Goal: Task Accomplishment & Management: Complete application form

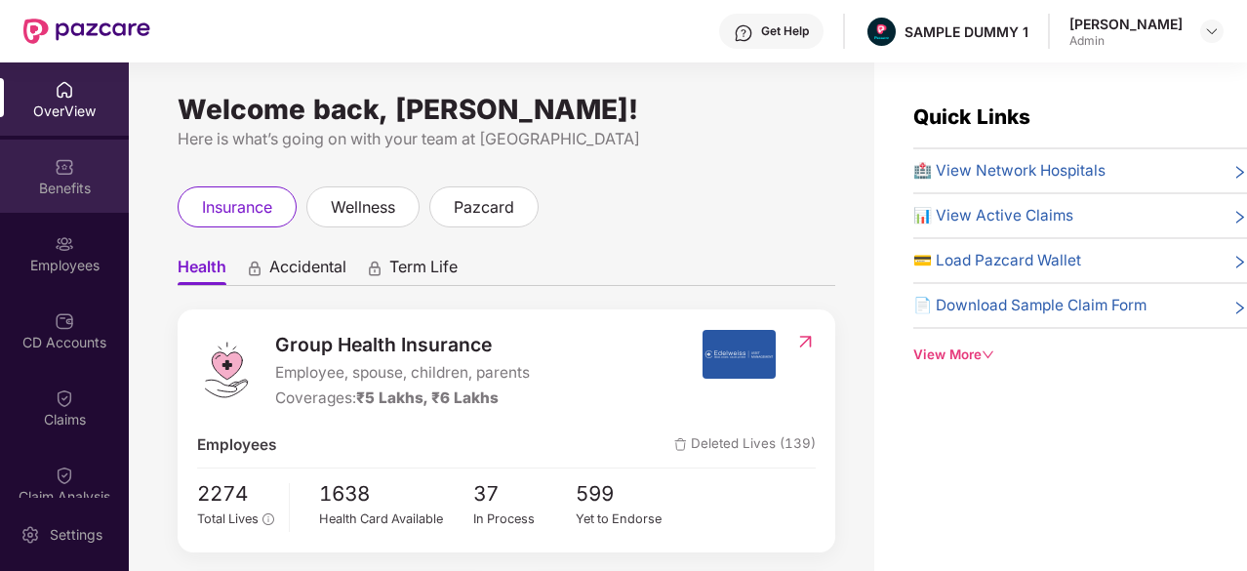
click at [62, 163] on img at bounding box center [65, 167] width 20 height 20
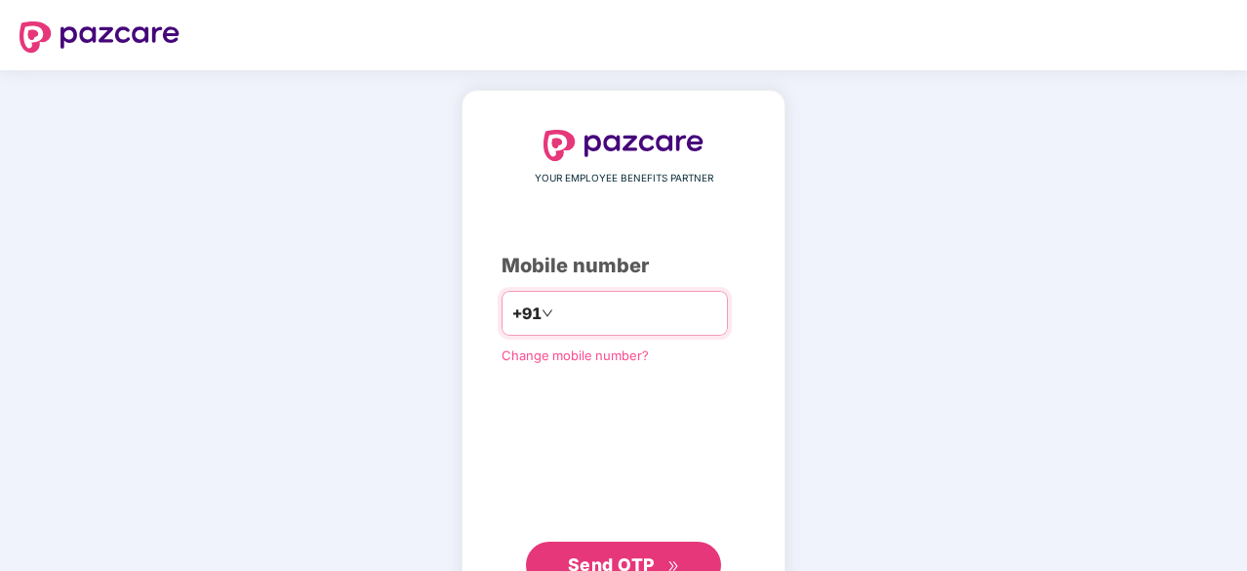
type input "**********"
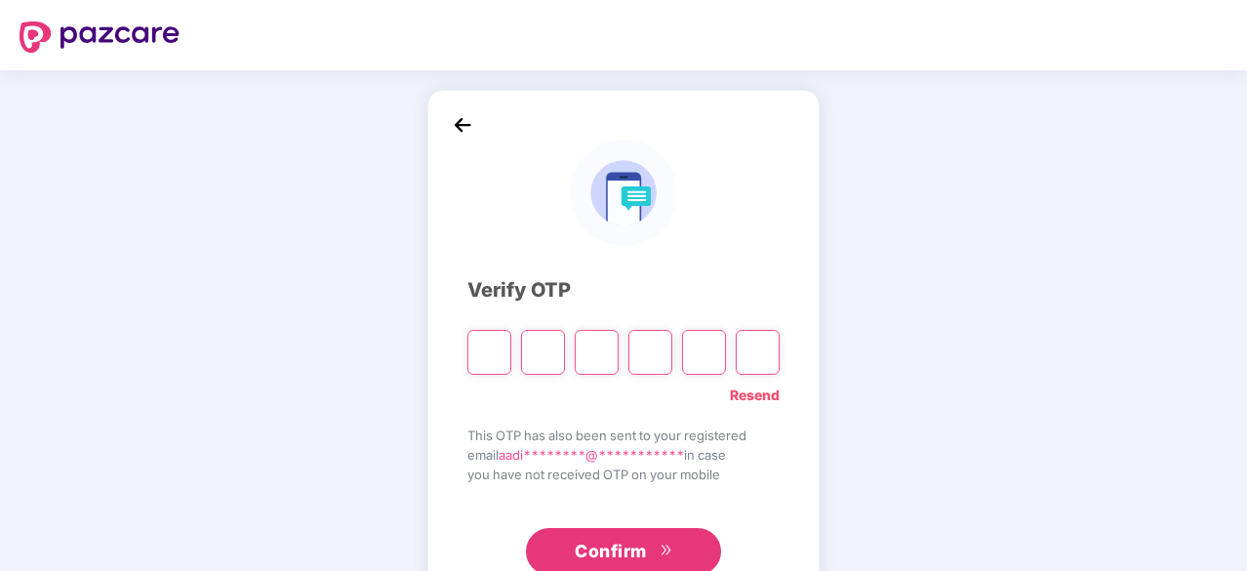
type input "*"
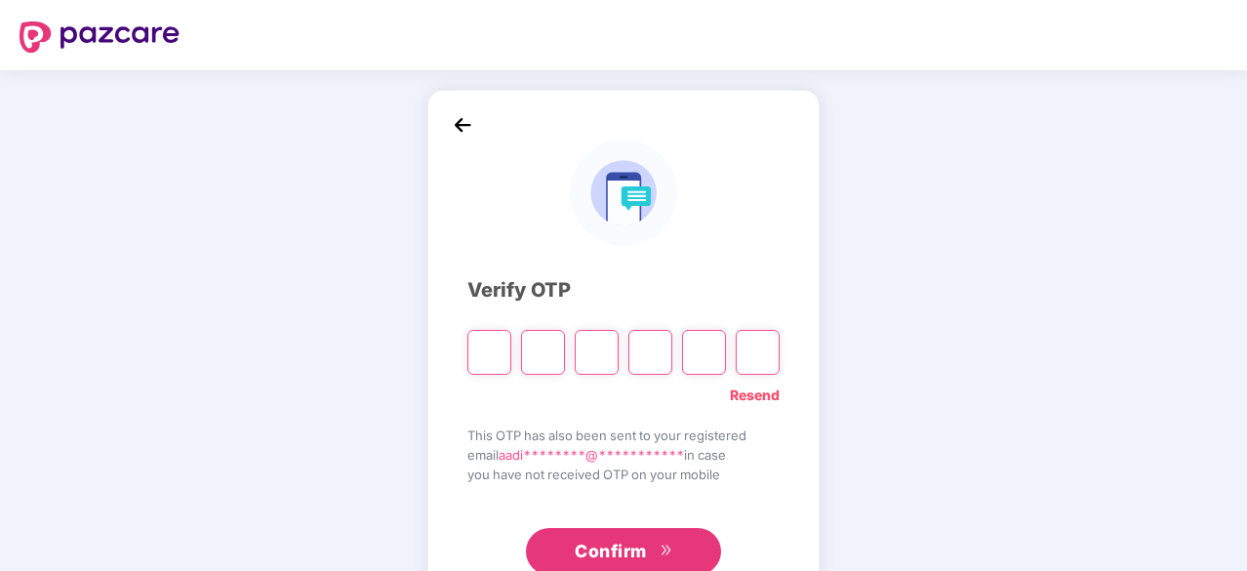
type input "*"
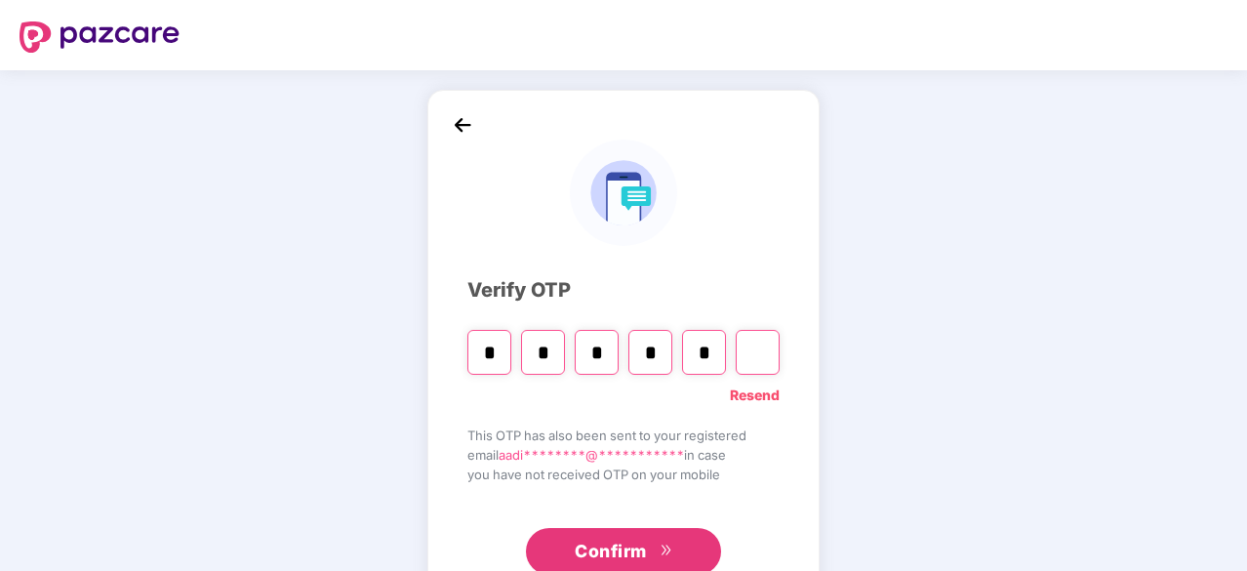
type input "*"
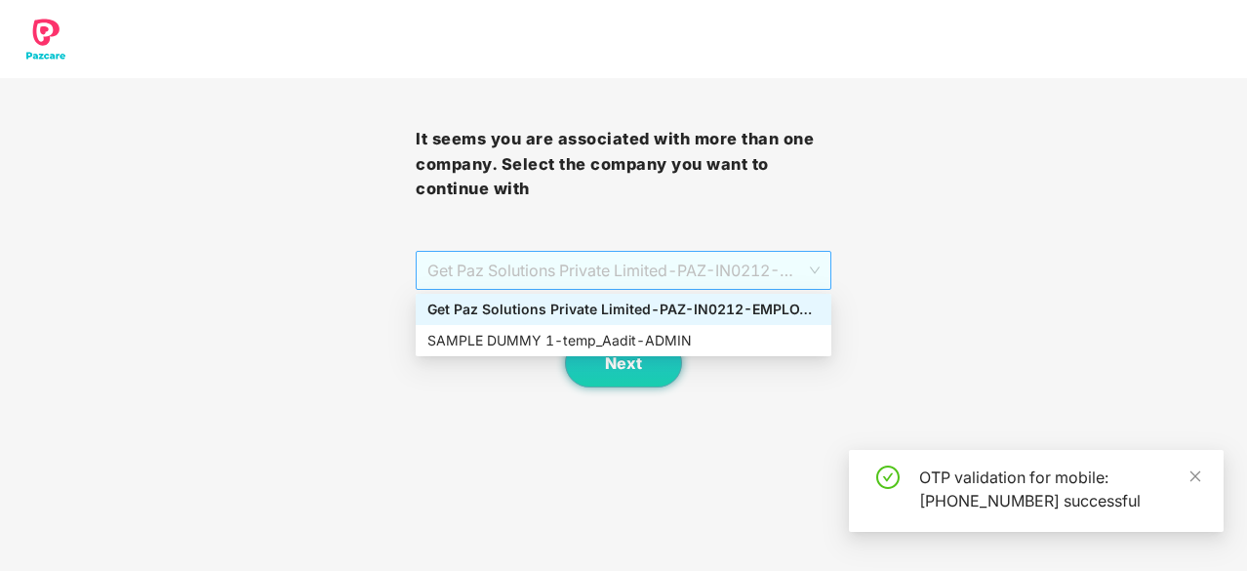
click at [559, 266] on span "Get Paz Solutions Private Limited - PAZ-IN0212 - EMPLOYEE" at bounding box center [623, 270] width 392 height 37
click at [545, 339] on div "SAMPLE DUMMY 1 - temp_Aadit - ADMIN" at bounding box center [623, 340] width 392 height 21
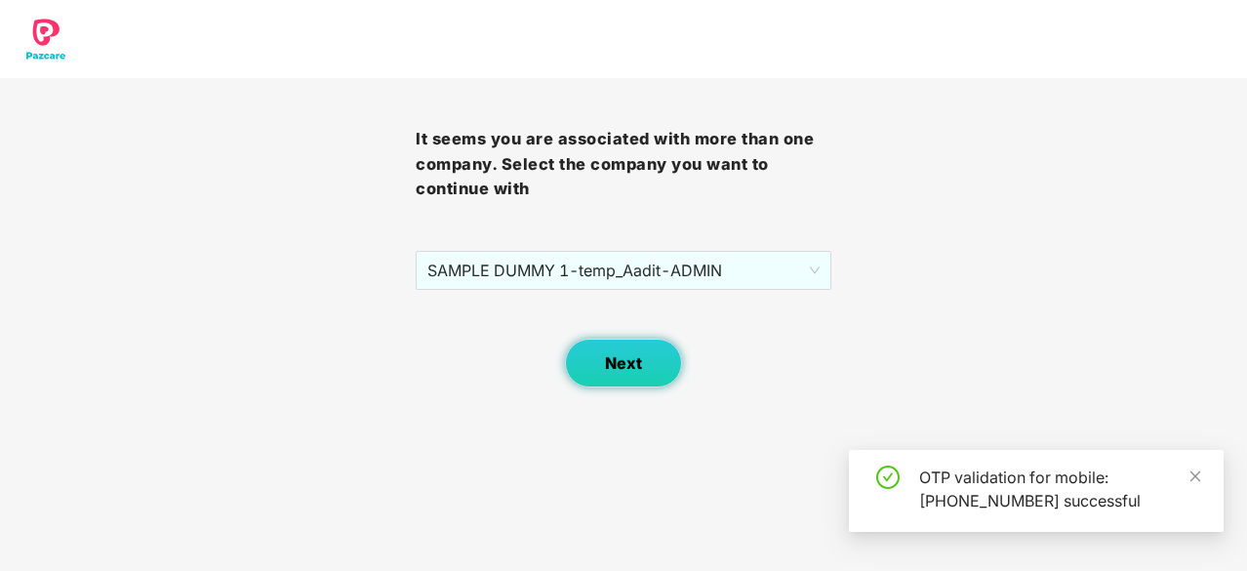
click at [595, 369] on button "Next" at bounding box center [623, 363] width 117 height 49
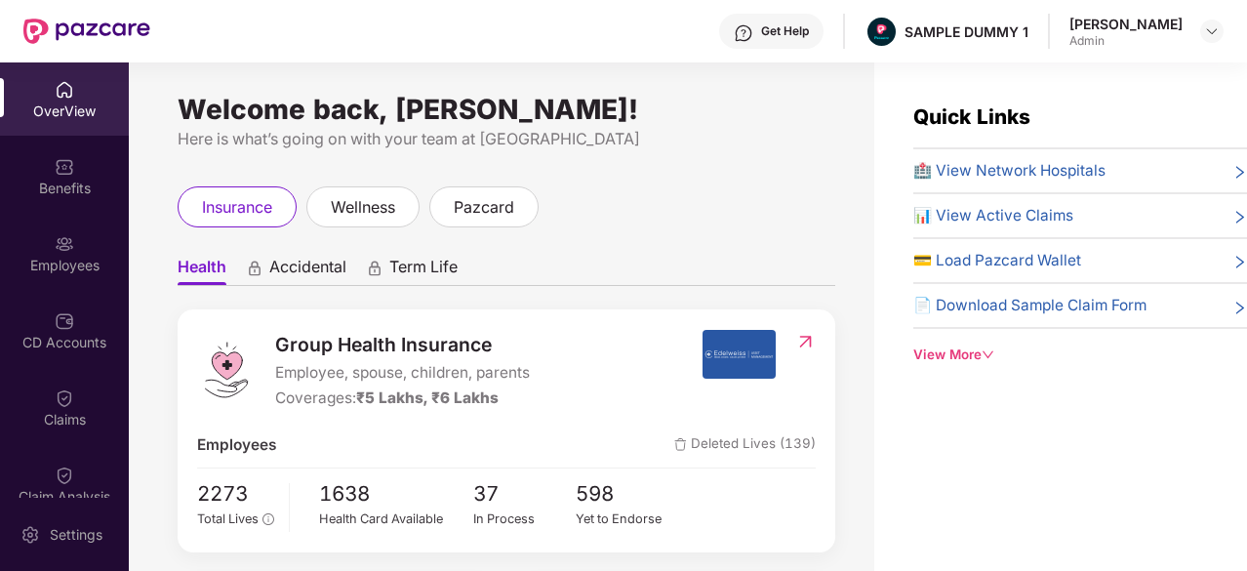
click at [791, 35] on div "Get Help" at bounding box center [785, 31] width 48 height 16
click at [1031, 413] on div "Quick Links 🏥 View Network Hospitals 📊 View Active Claims 💳 Load Pazcard Wallet…" at bounding box center [1060, 347] width 373 height 571
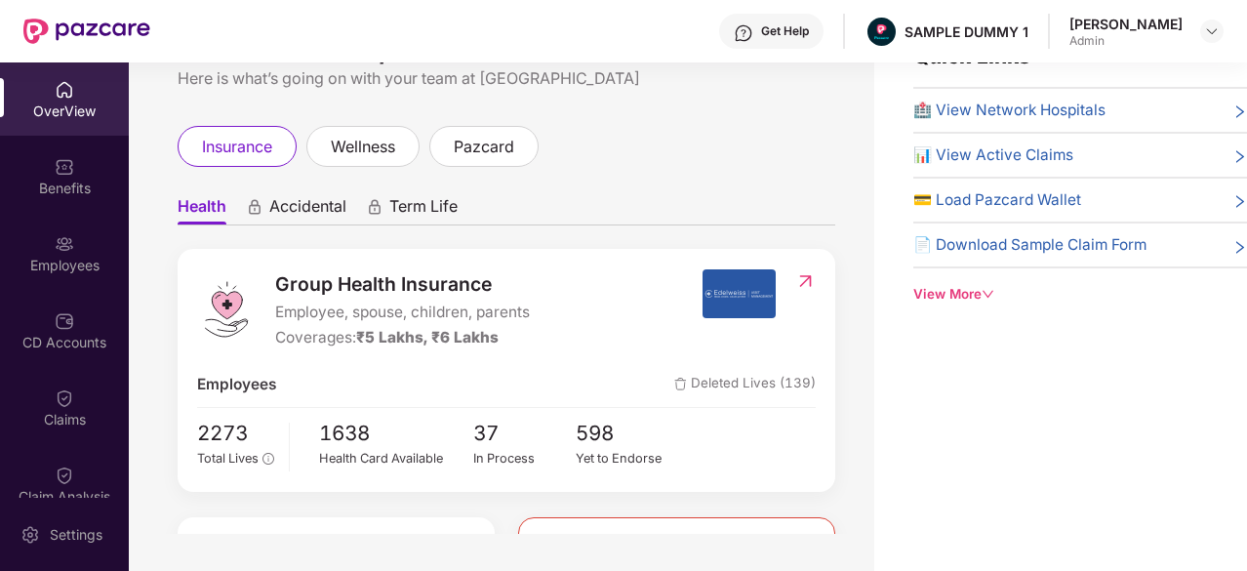
scroll to position [62, 0]
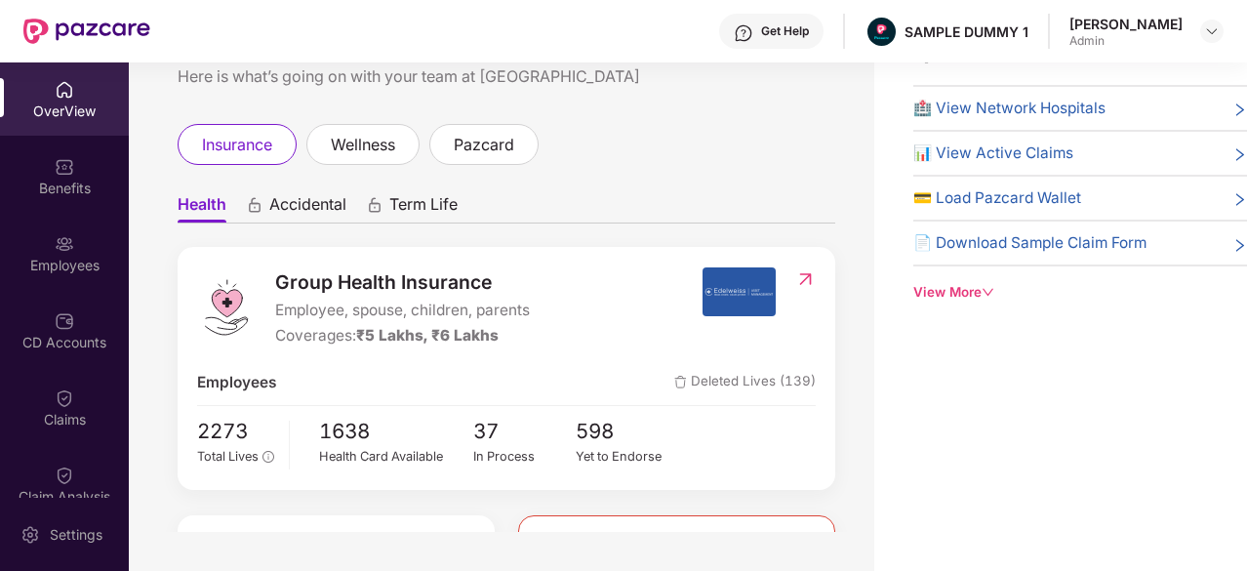
click at [980, 287] on div "View More" at bounding box center [1081, 292] width 334 height 20
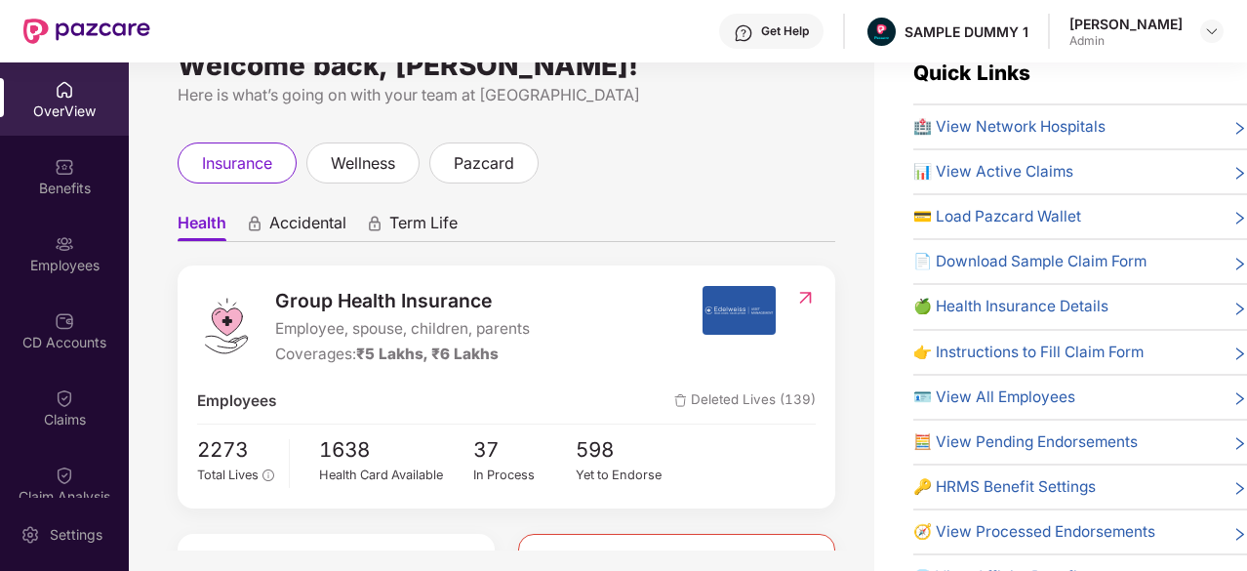
scroll to position [43, 0]
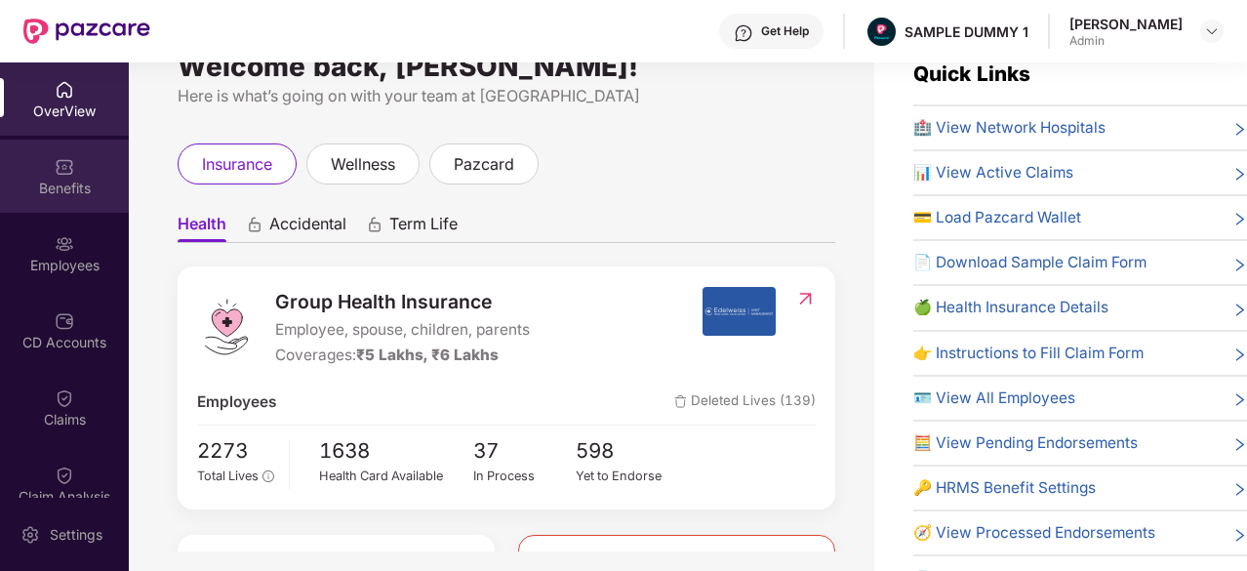
click at [80, 182] on div "Benefits" at bounding box center [64, 189] width 129 height 20
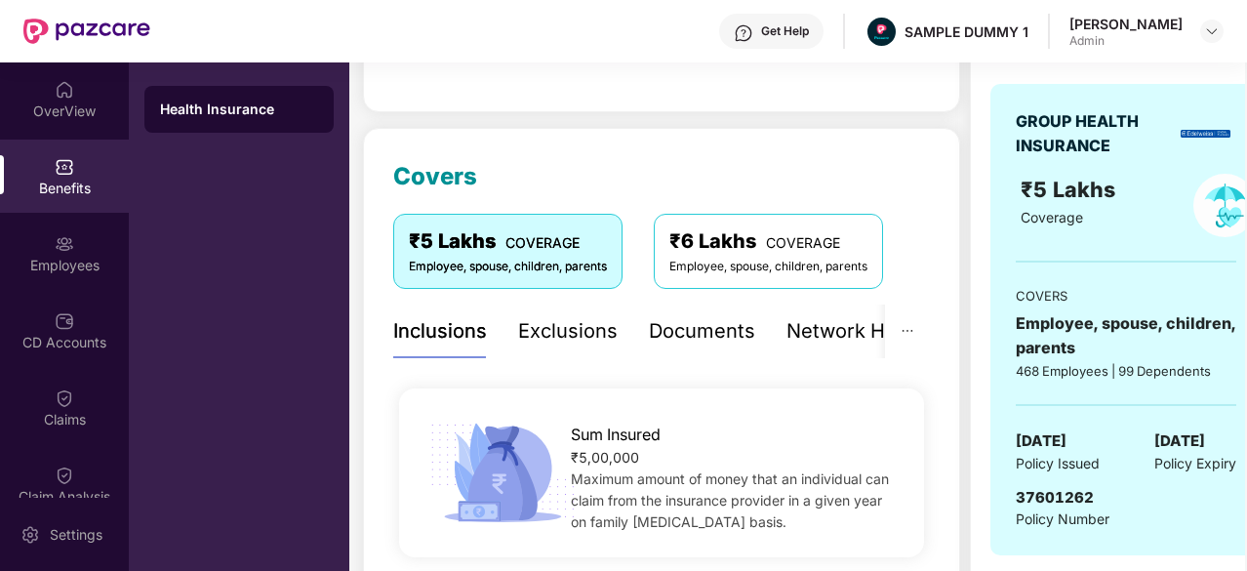
scroll to position [189, 0]
click at [565, 327] on div "Exclusions" at bounding box center [568, 330] width 100 height 30
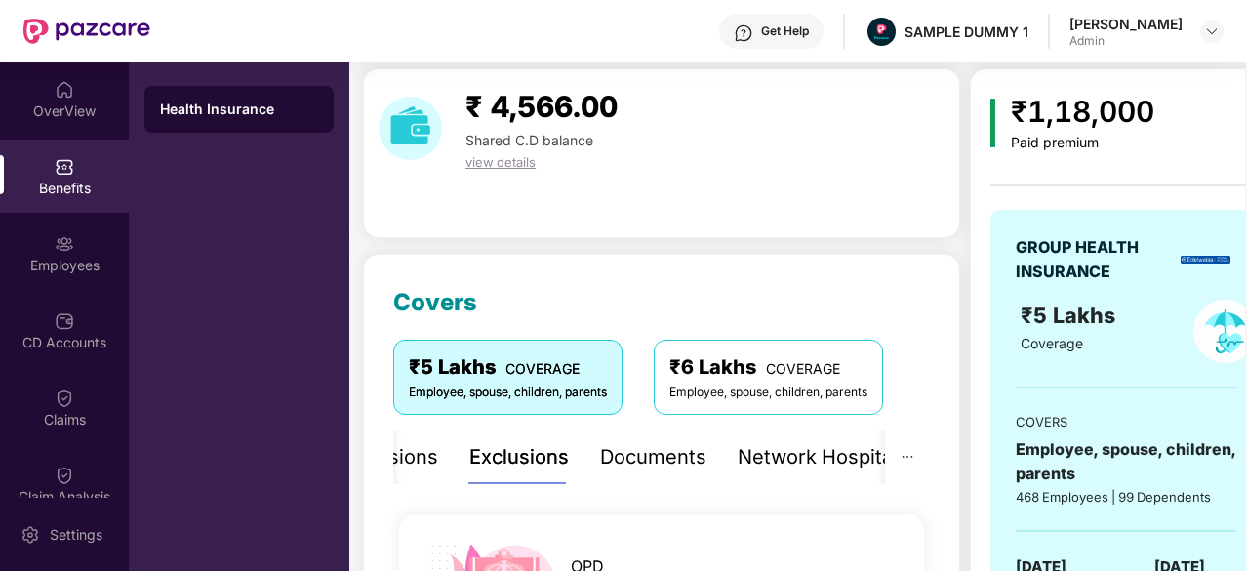
scroll to position [66, 0]
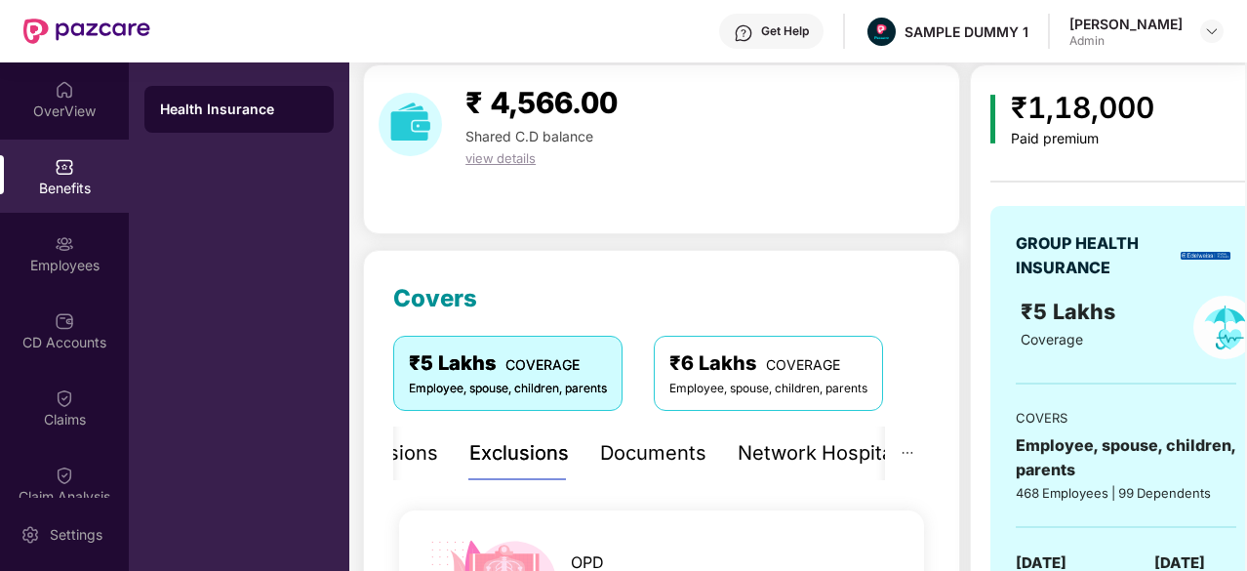
click at [619, 463] on div "Documents" at bounding box center [653, 453] width 106 height 30
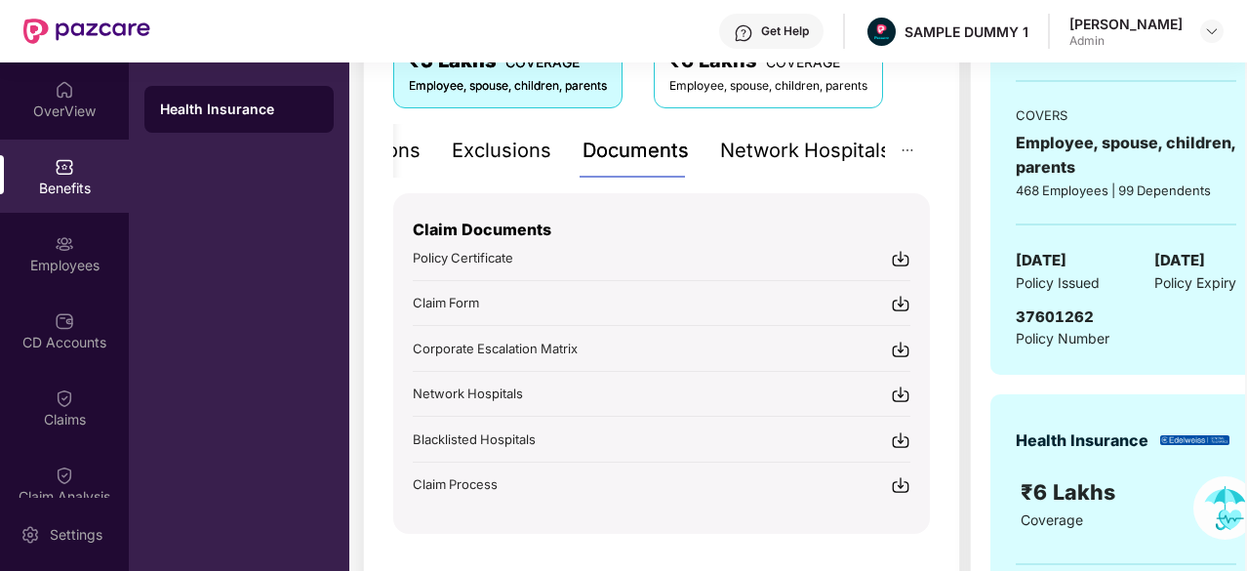
scroll to position [364, 0]
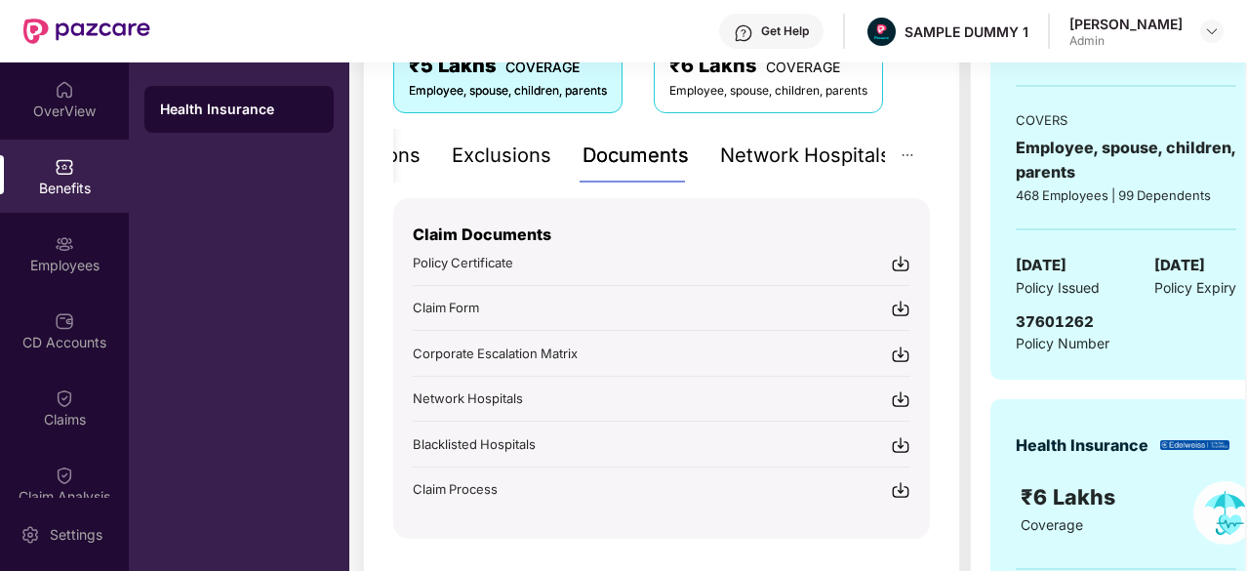
click at [906, 318] on div "Claim Documents Policy Certificate Claim Form Corporate Escalation Matrix Netwo…" at bounding box center [662, 349] width 498 height 302
click at [906, 311] on img at bounding box center [901, 309] width 20 height 20
click at [756, 155] on div "Network Hospitals" at bounding box center [805, 156] width 171 height 30
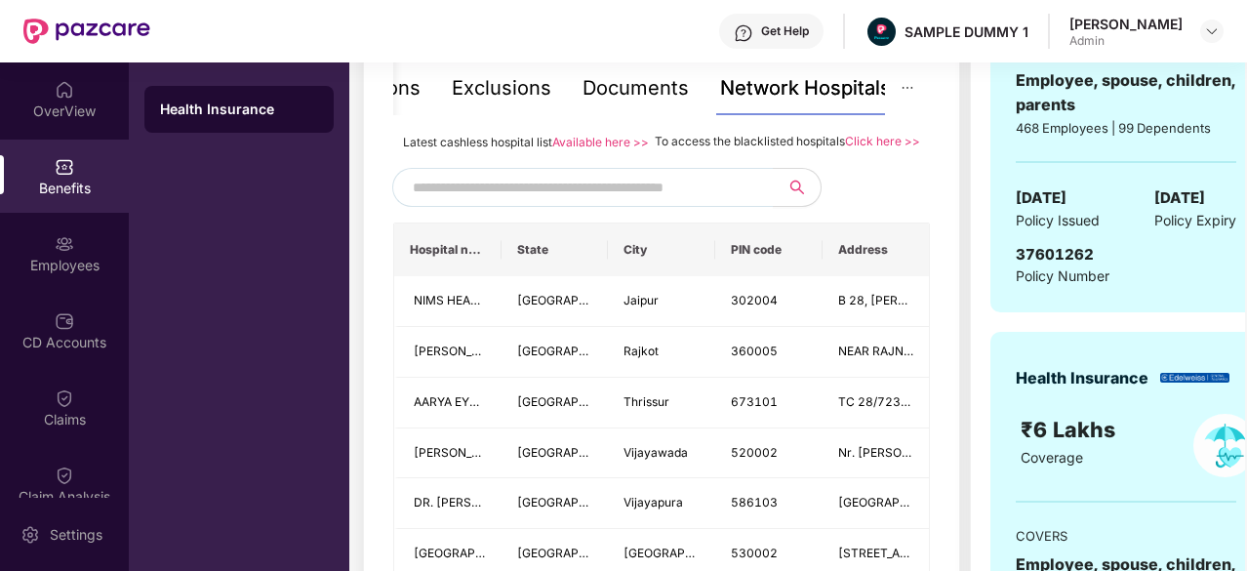
scroll to position [432, 0]
drag, startPoint x: 741, startPoint y: 142, endPoint x: 796, endPoint y: 138, distance: 55.8
click at [796, 138] on span "To access the blacklisted hospitals" at bounding box center [750, 140] width 190 height 15
click at [824, 151] on div "To access the blacklisted hospitals Click here >>" at bounding box center [787, 140] width 265 height 21
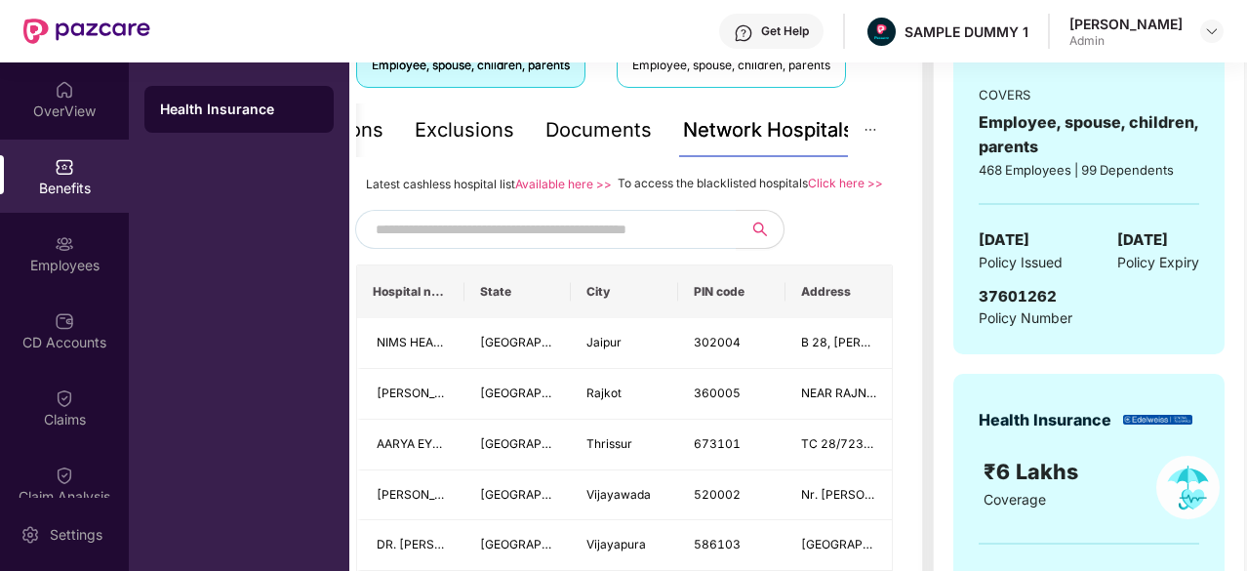
scroll to position [472, 0]
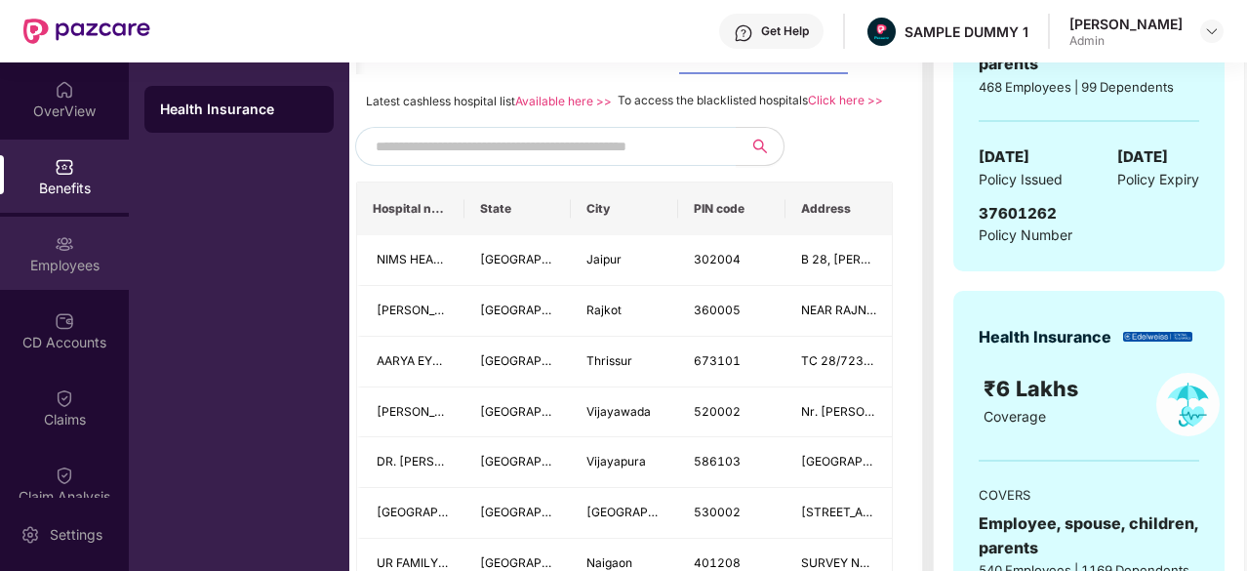
click at [8, 267] on div "Employees" at bounding box center [64, 266] width 129 height 20
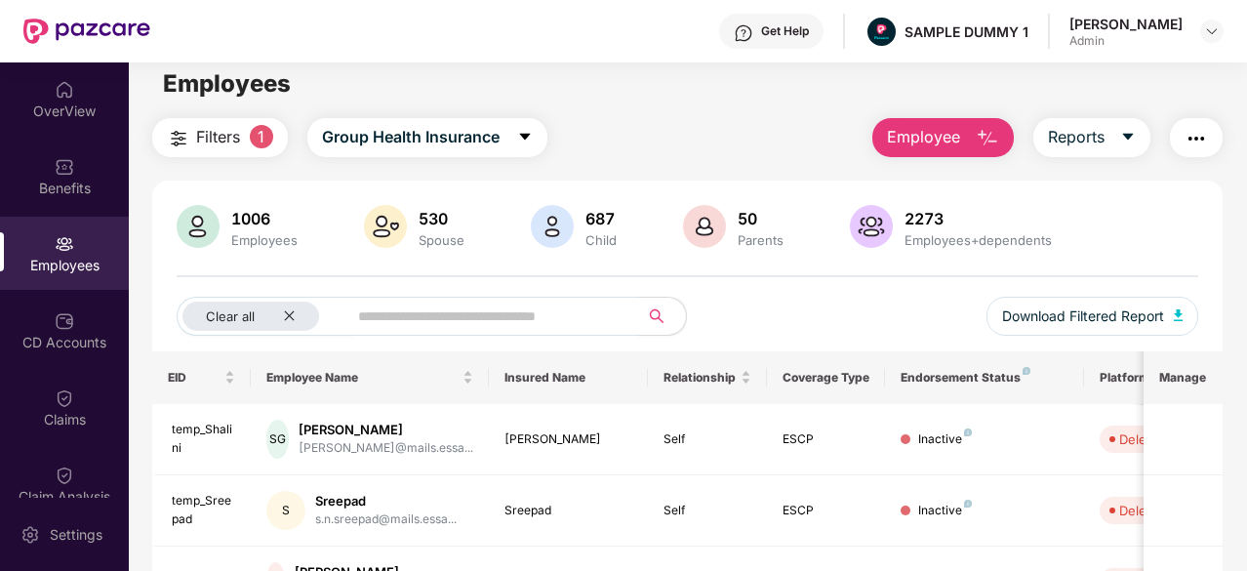
scroll to position [0, 0]
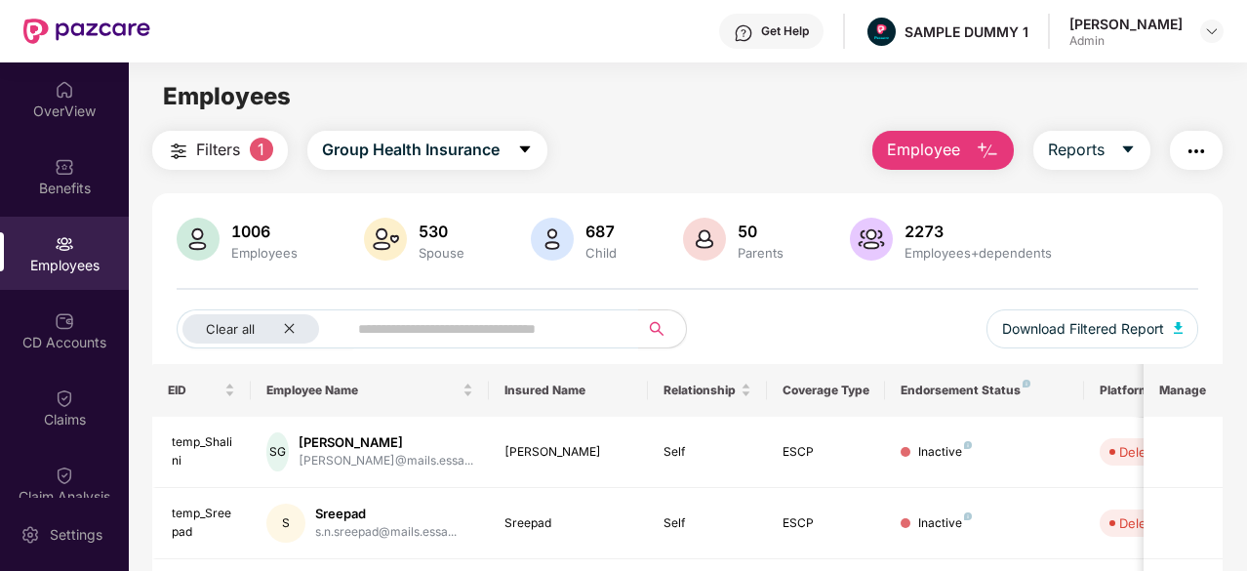
click at [931, 142] on span "Employee" at bounding box center [923, 150] width 73 height 24
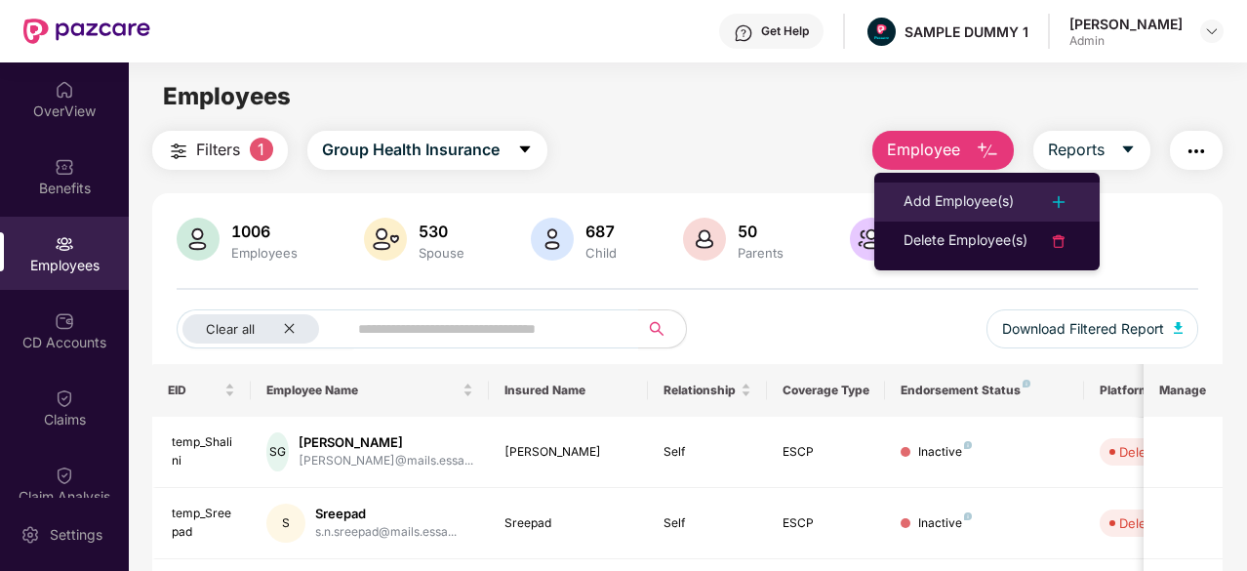
click at [914, 198] on div "Add Employee(s)" at bounding box center [959, 201] width 110 height 23
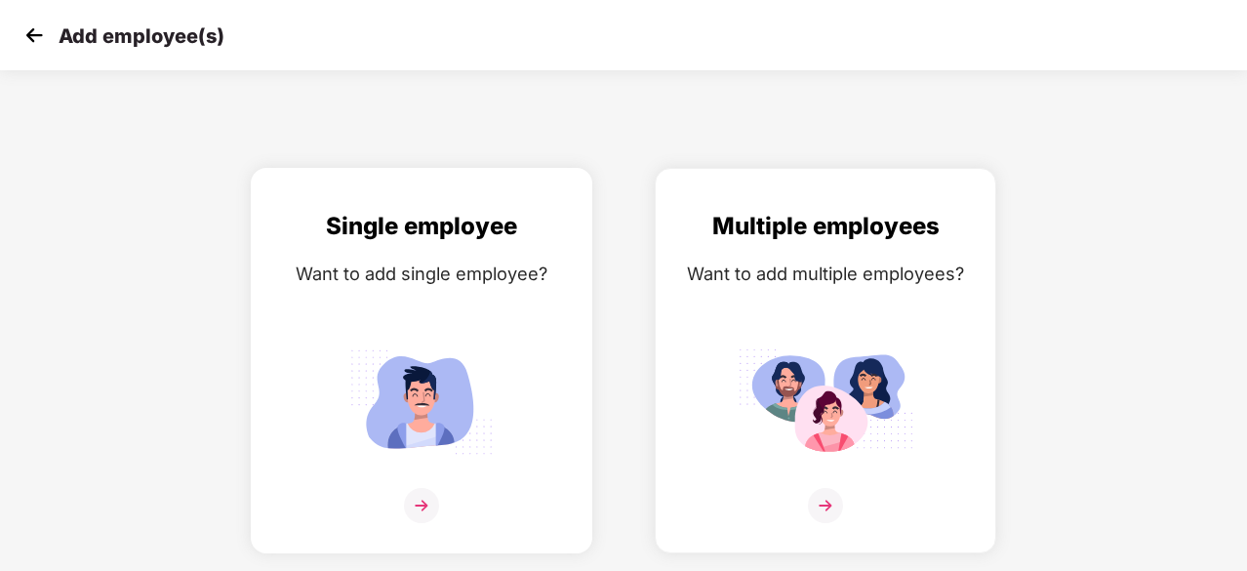
click at [437, 381] on img at bounding box center [422, 402] width 176 height 122
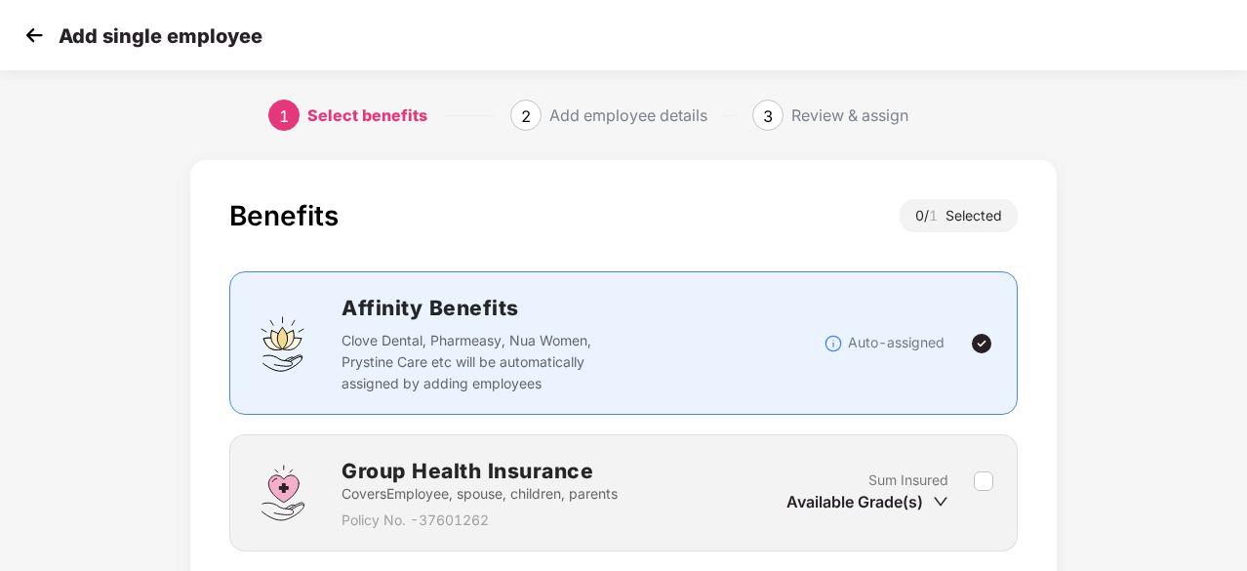
scroll to position [148, 0]
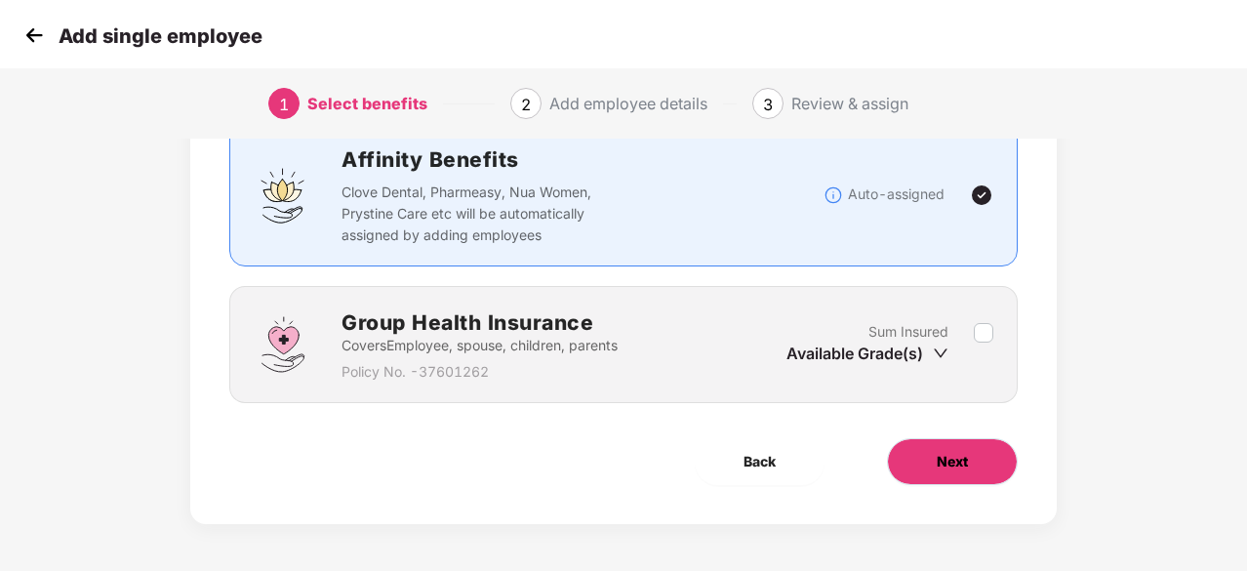
click at [945, 470] on button "Next" at bounding box center [952, 461] width 131 height 47
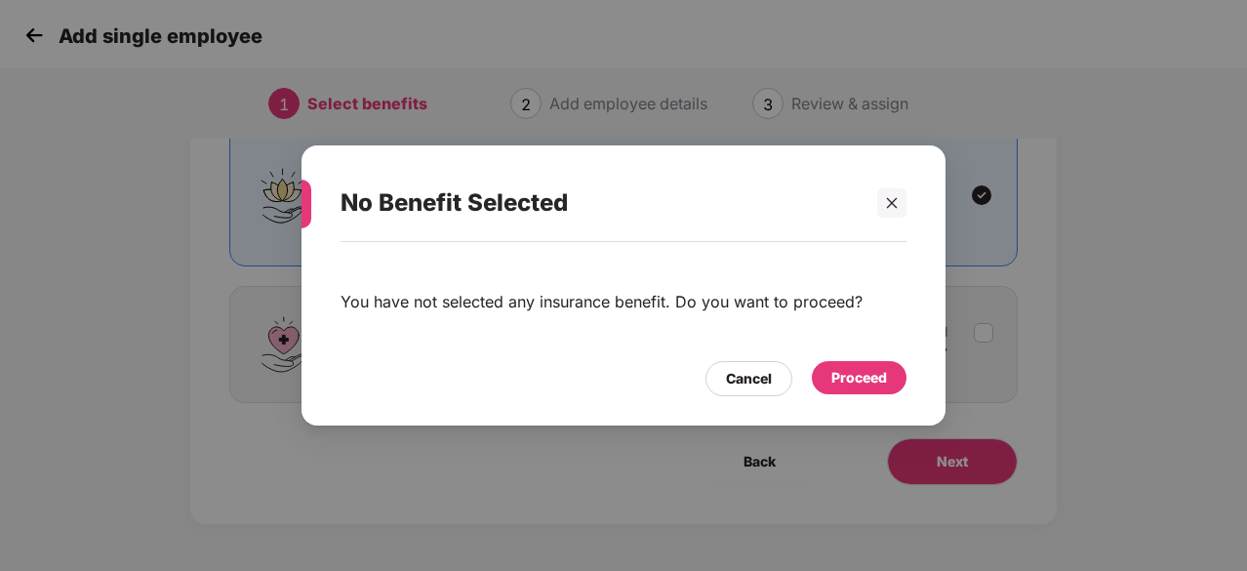
click at [851, 376] on div "Proceed" at bounding box center [860, 377] width 56 height 21
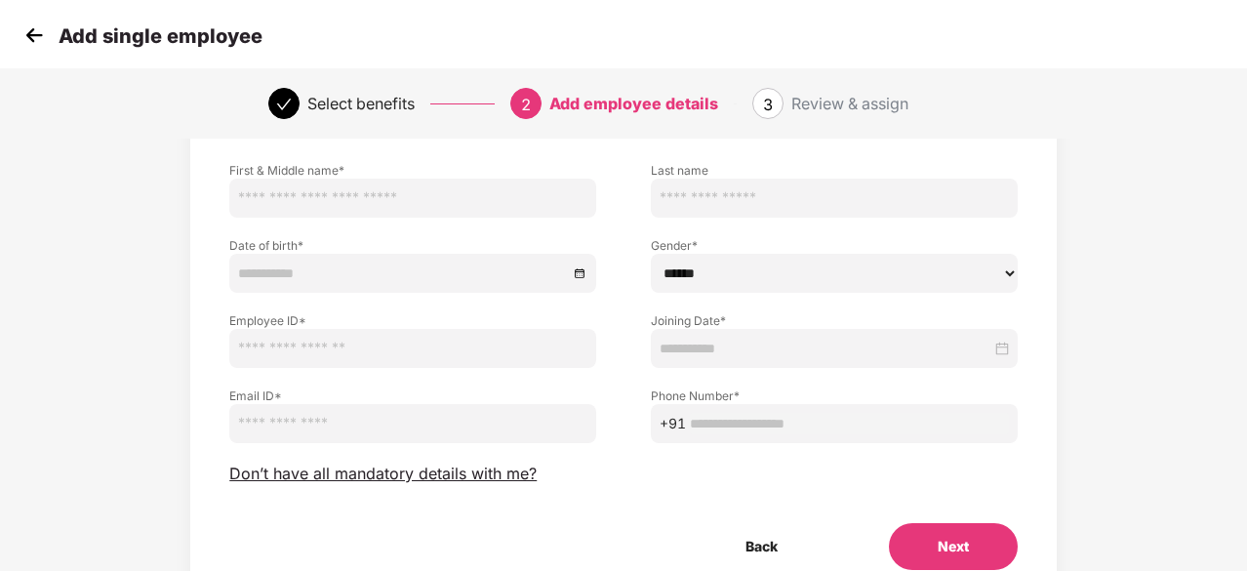
scroll to position [211, 0]
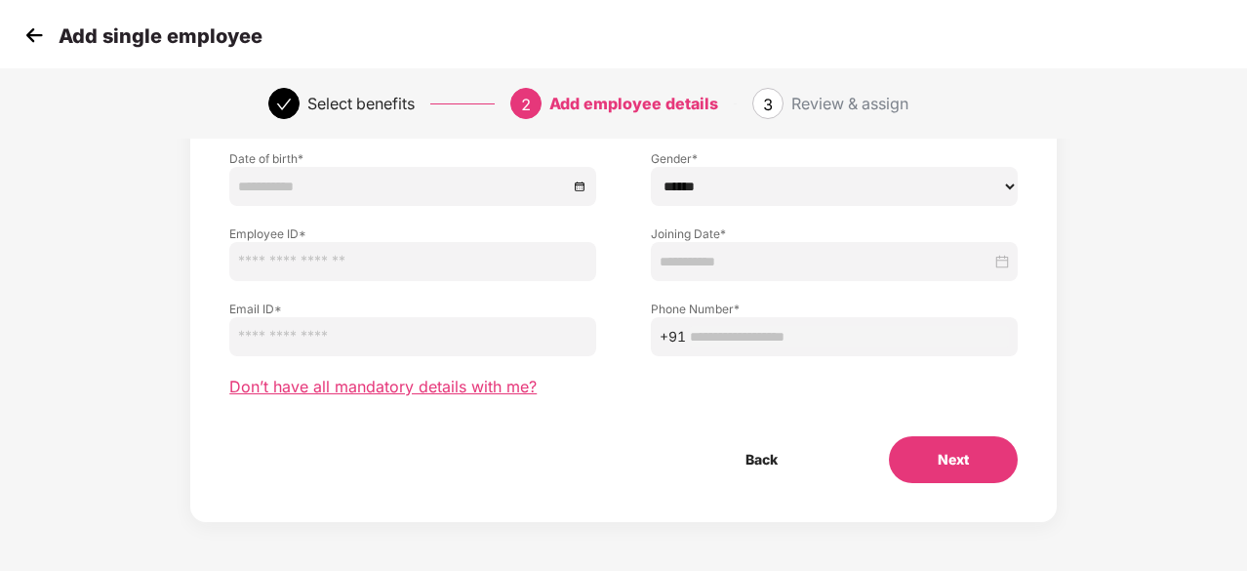
click at [480, 386] on span "Don’t have all mandatory details with me?" at bounding box center [382, 387] width 307 height 20
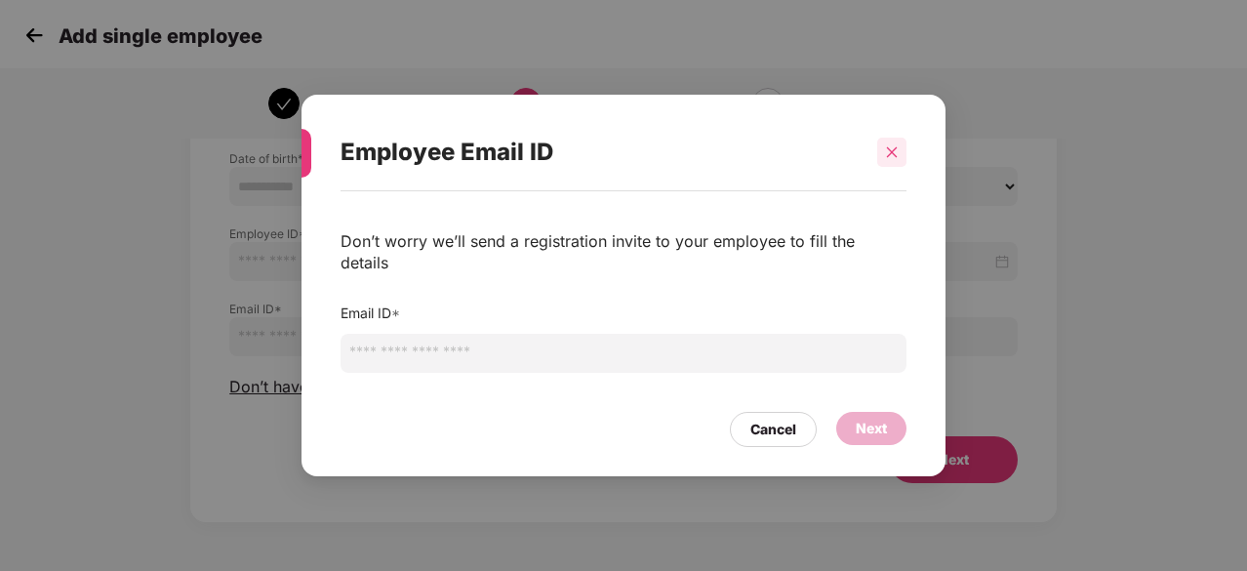
click at [889, 157] on icon "close" at bounding box center [892, 152] width 14 height 14
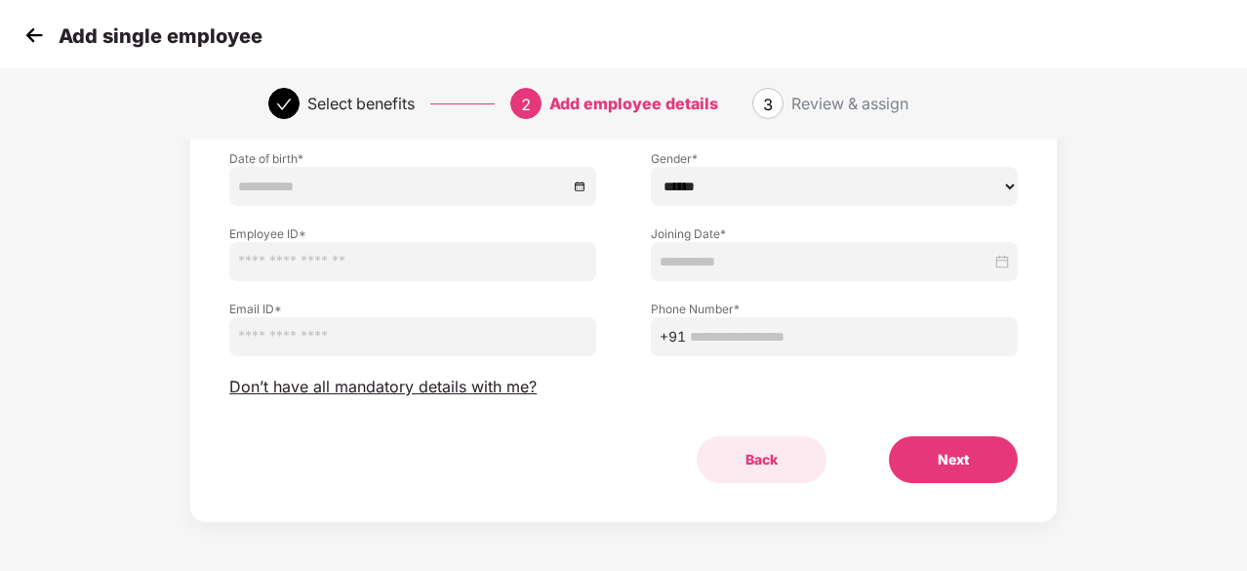
click at [761, 468] on button "Back" at bounding box center [762, 459] width 130 height 47
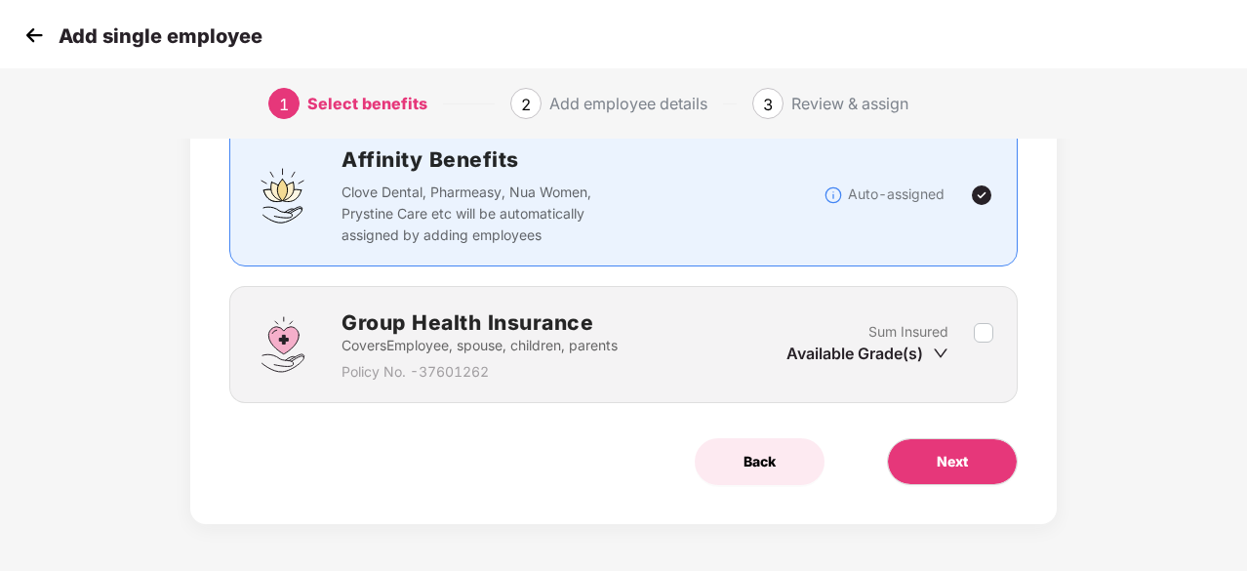
click at [761, 451] on span "Back" at bounding box center [760, 461] width 32 height 21
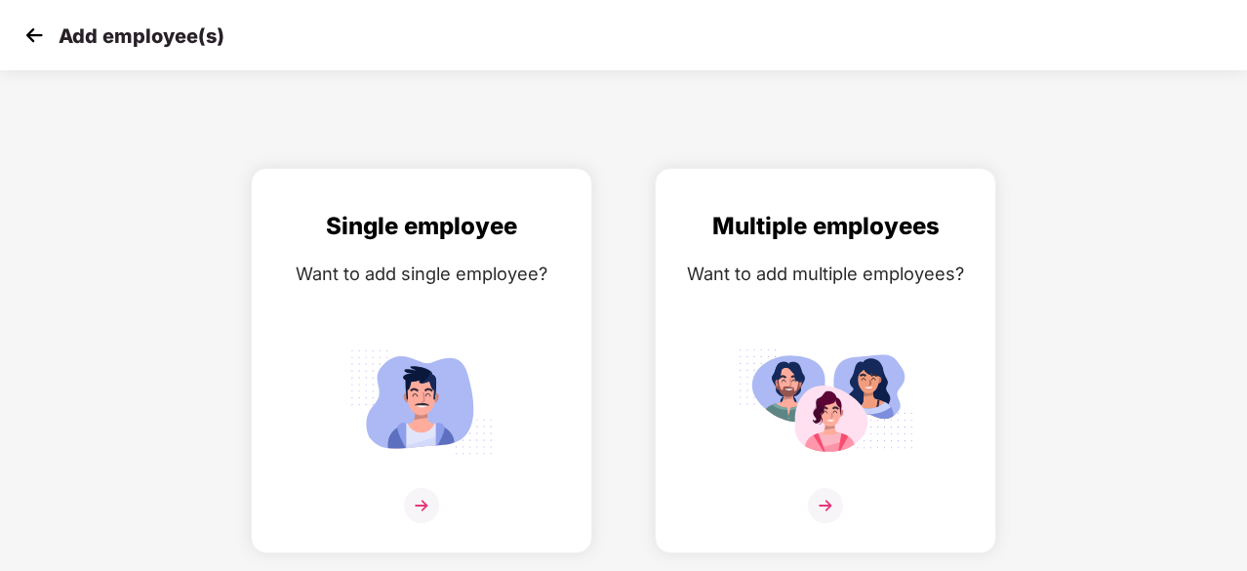
click at [31, 42] on img at bounding box center [34, 34] width 29 height 29
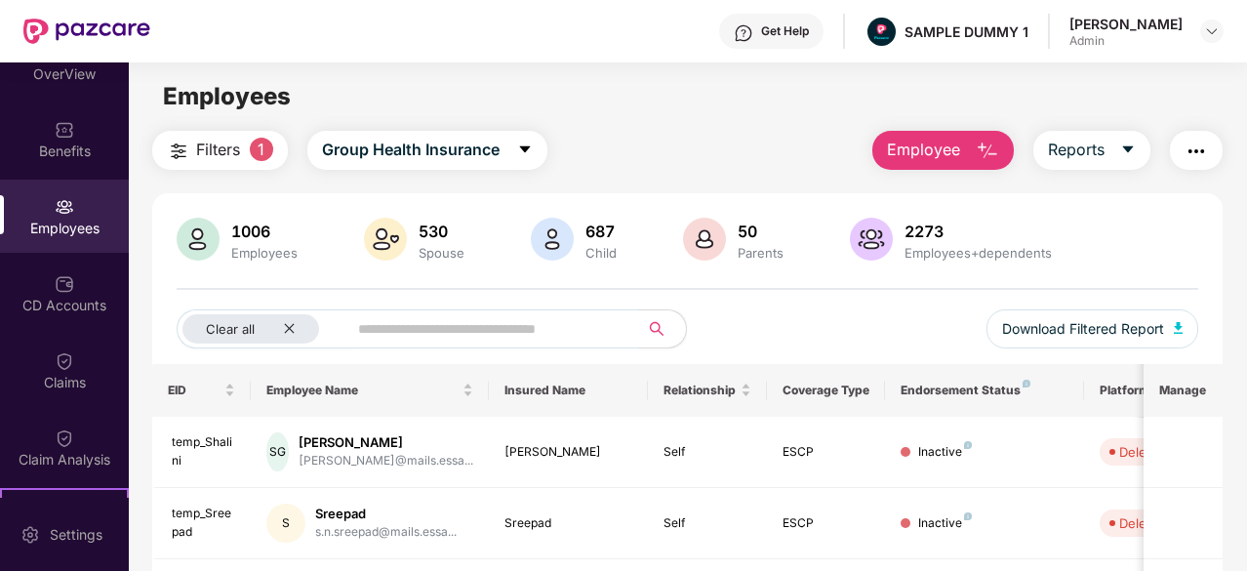
scroll to position [39, 0]
click at [59, 309] on div "CD Accounts" at bounding box center [64, 304] width 129 height 20
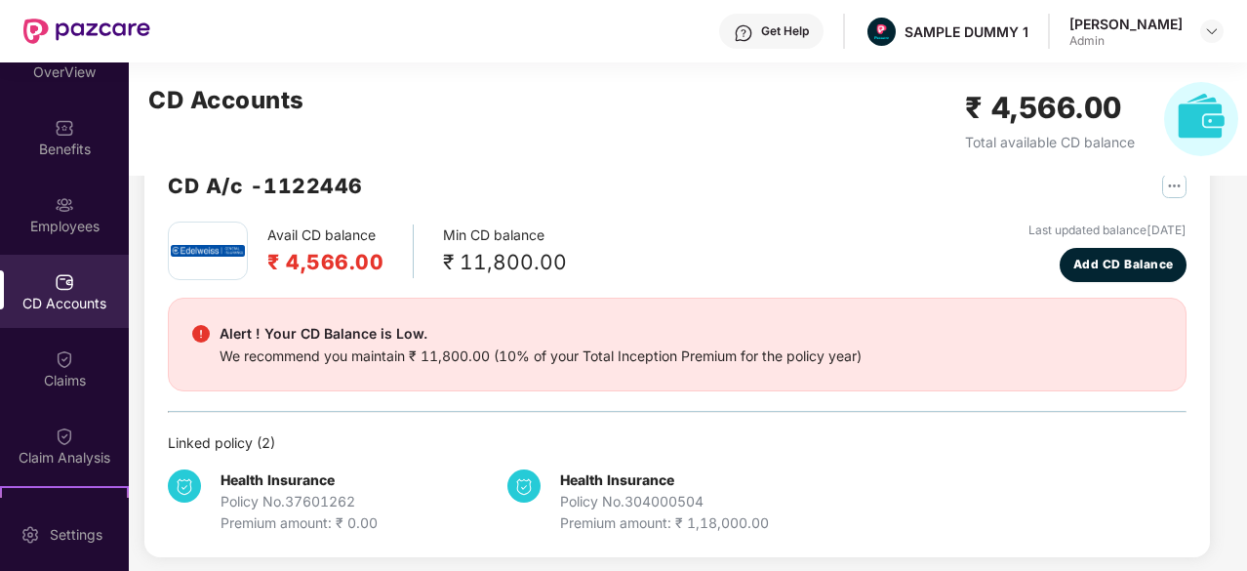
scroll to position [54, 0]
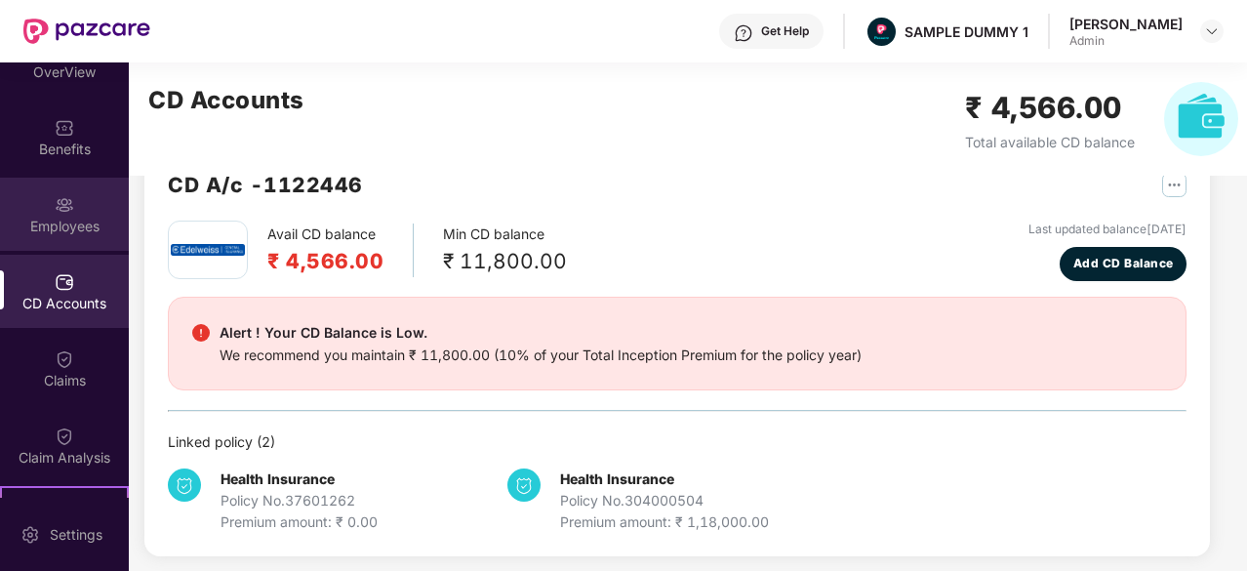
click at [60, 225] on div "Employees" at bounding box center [64, 227] width 129 height 20
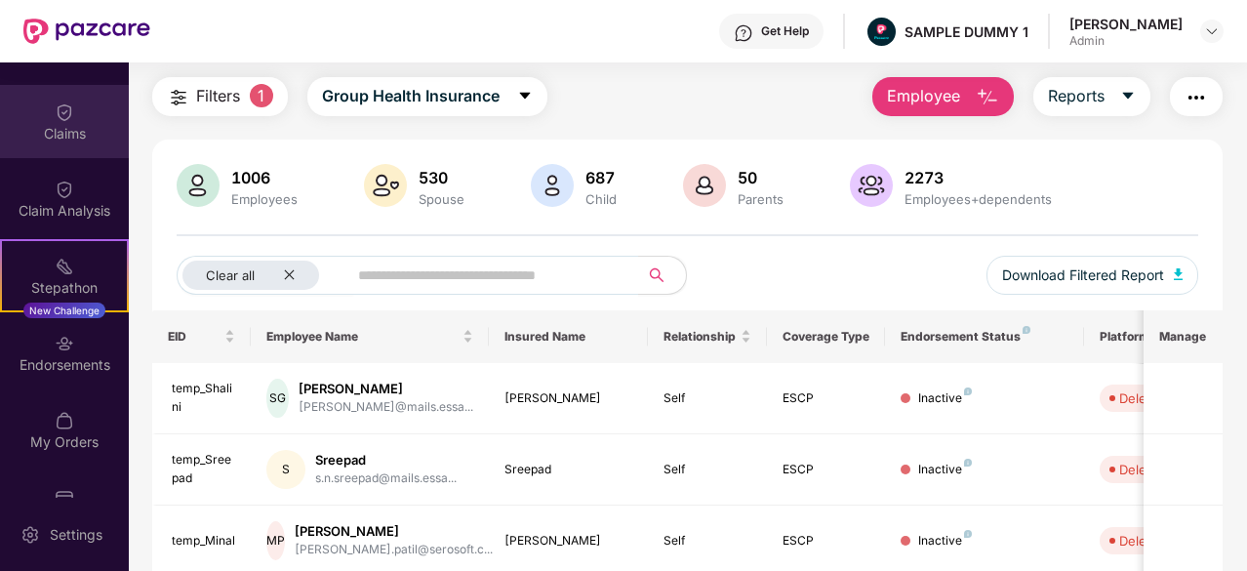
scroll to position [287, 0]
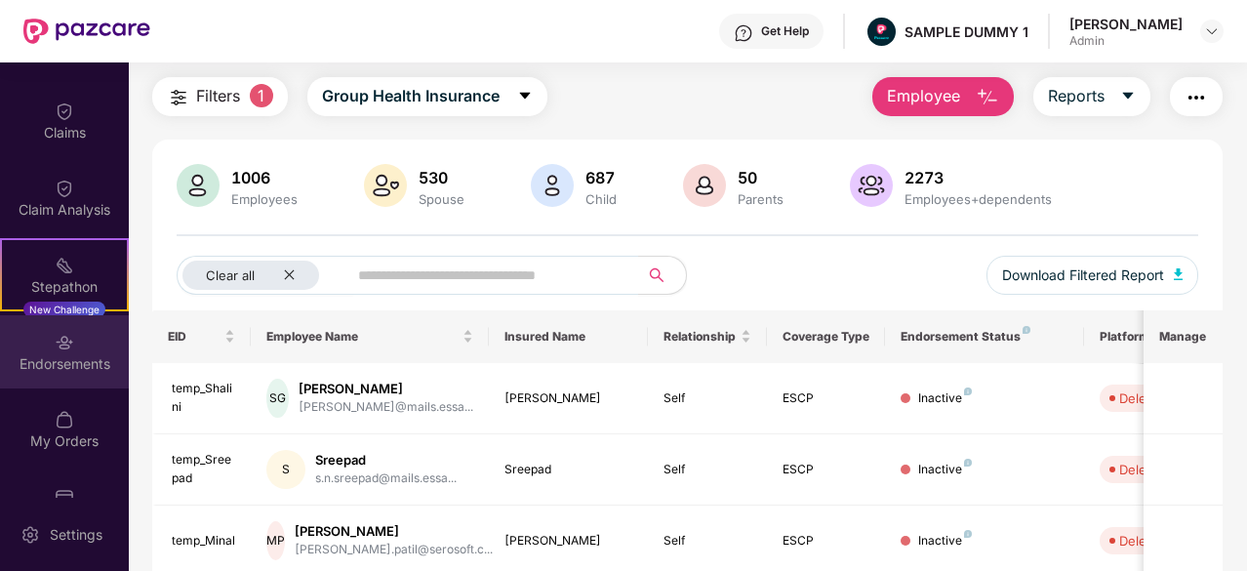
click at [59, 352] on div "Endorsements" at bounding box center [64, 351] width 129 height 73
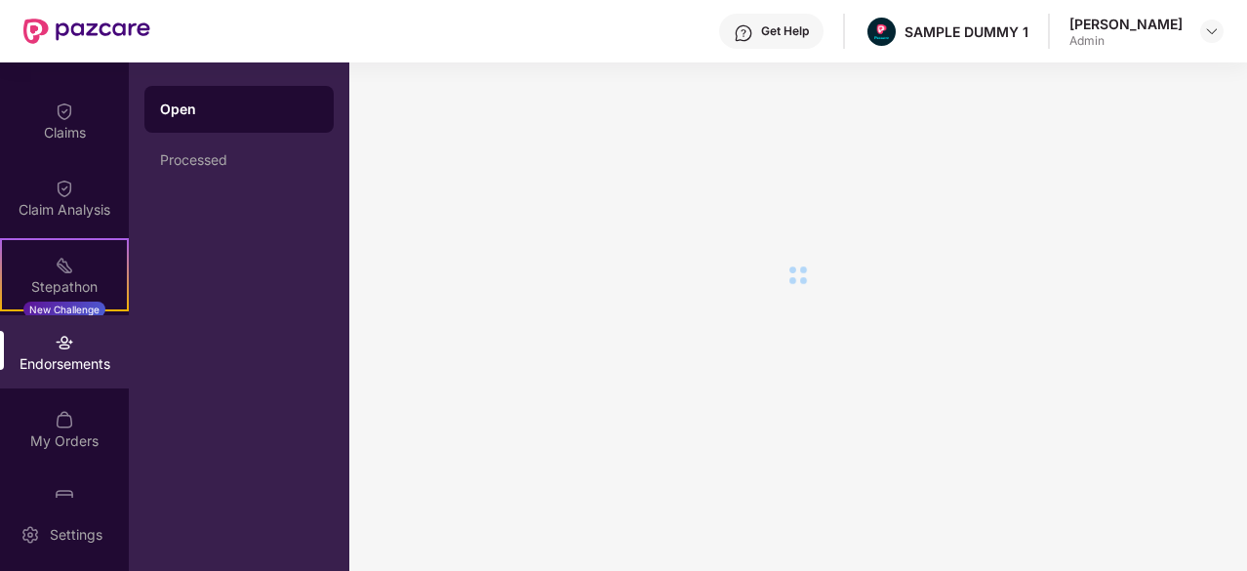
scroll to position [0, 0]
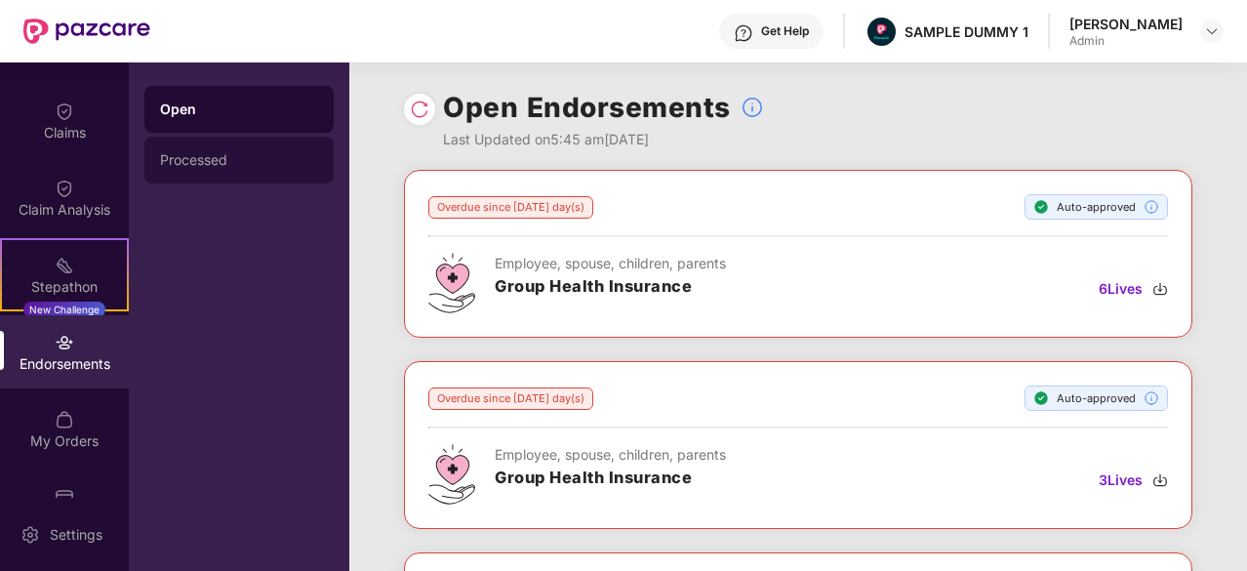
click at [236, 162] on div "Processed" at bounding box center [239, 160] width 158 height 16
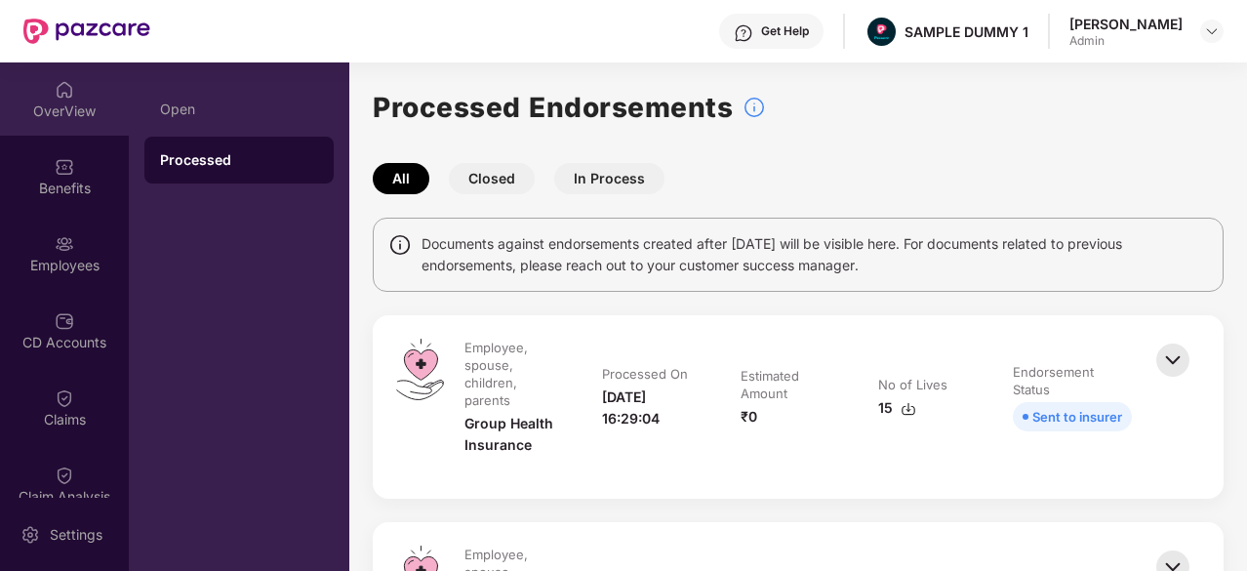
click at [60, 90] on img at bounding box center [65, 90] width 20 height 20
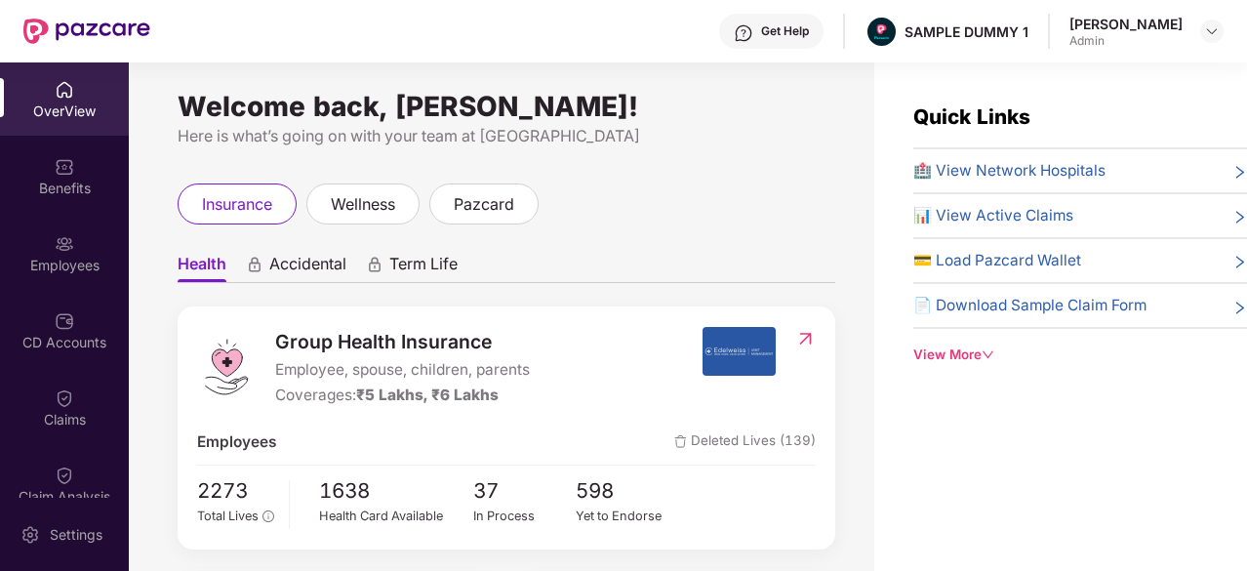
scroll to position [4, 0]
